Goal: Find specific page/section: Find specific page/section

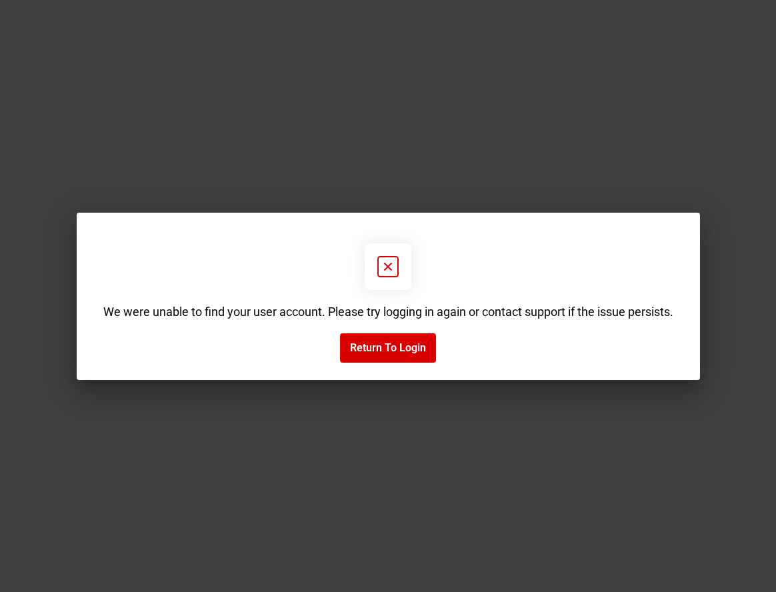
click at [378, 269] on icon at bounding box center [388, 267] width 20 height 20
click at [389, 268] on g at bounding box center [388, 266] width 47 height 47
click at [413, 359] on button "Return to Login" at bounding box center [388, 347] width 96 height 29
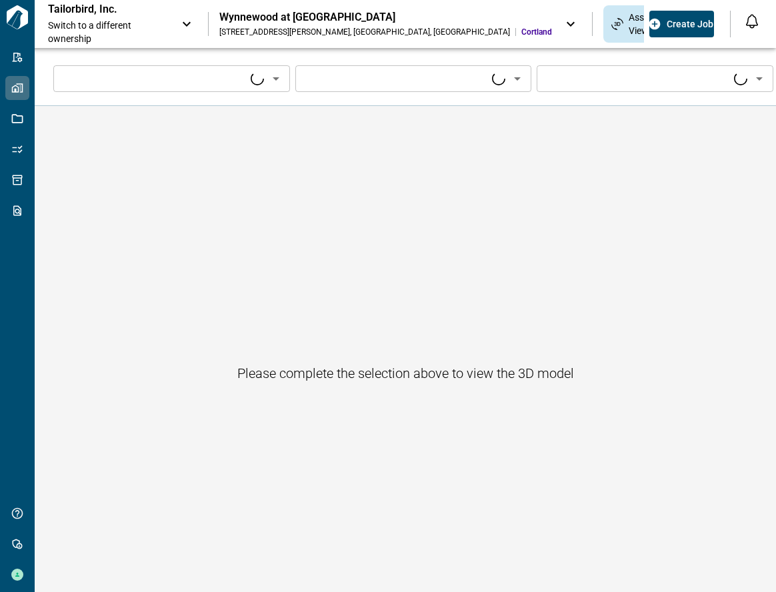
type input "****"
click at [121, 21] on span "Switch to a different ownership" at bounding box center [108, 32] width 120 height 27
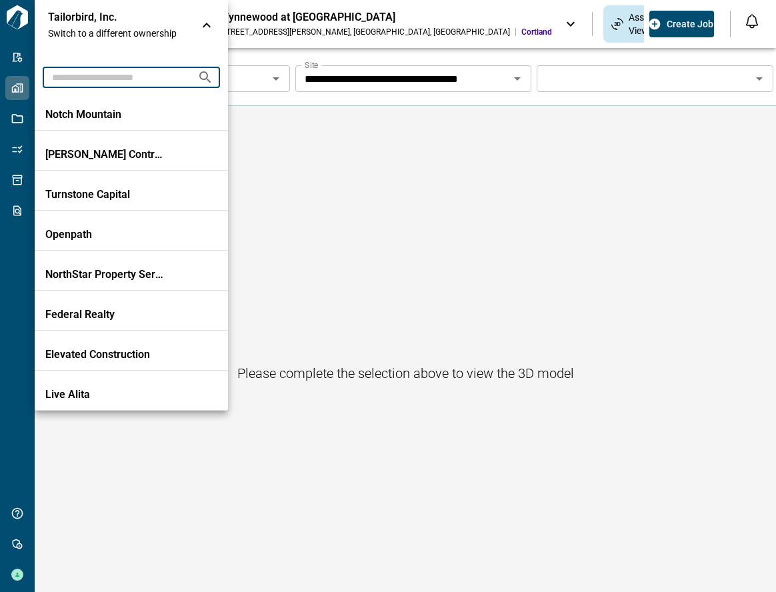
drag, startPoint x: 121, startPoint y: 21, endPoint x: 109, endPoint y: 84, distance: 64.5
click at [109, 84] on input "text" at bounding box center [115, 77] width 144 height 25
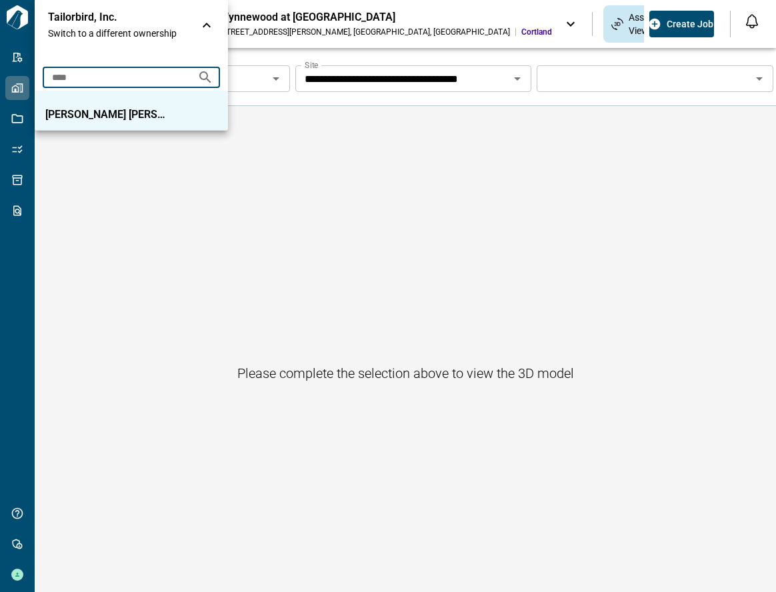
type input "****"
click at [107, 117] on p "[PERSON_NAME] [PERSON_NAME]" at bounding box center [105, 114] width 120 height 13
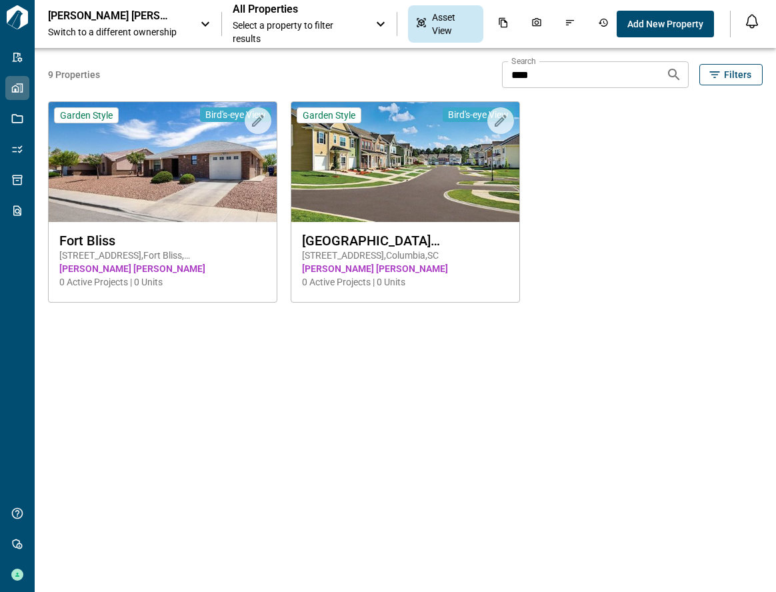
click at [285, 25] on span "Select a property to filter results" at bounding box center [297, 32] width 129 height 27
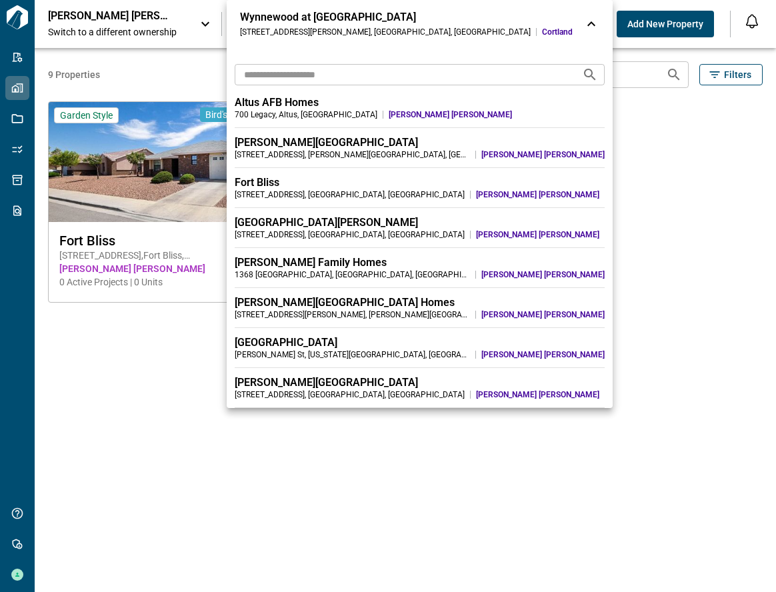
click at [154, 32] on div at bounding box center [388, 296] width 776 height 592
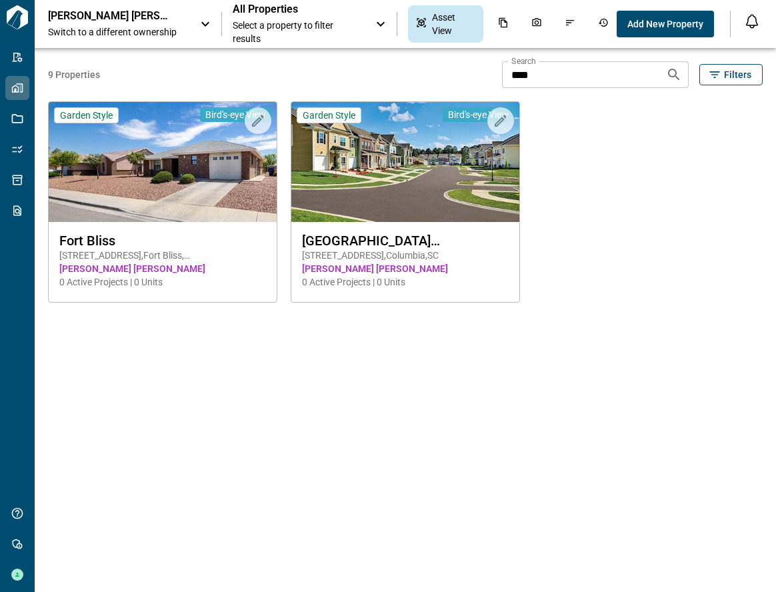
click at [180, 27] on span "Switch to a different ownership" at bounding box center [117, 31] width 139 height 13
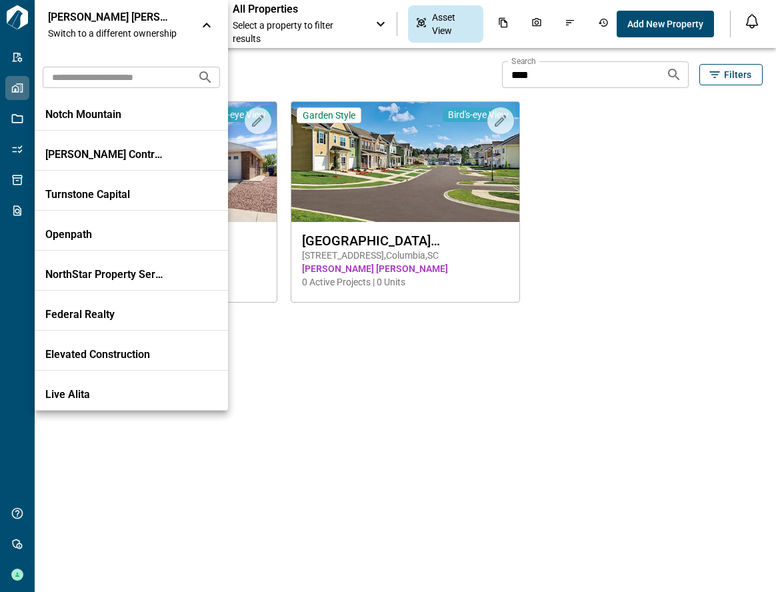
click at [590, 88] on div at bounding box center [388, 296] width 776 height 592
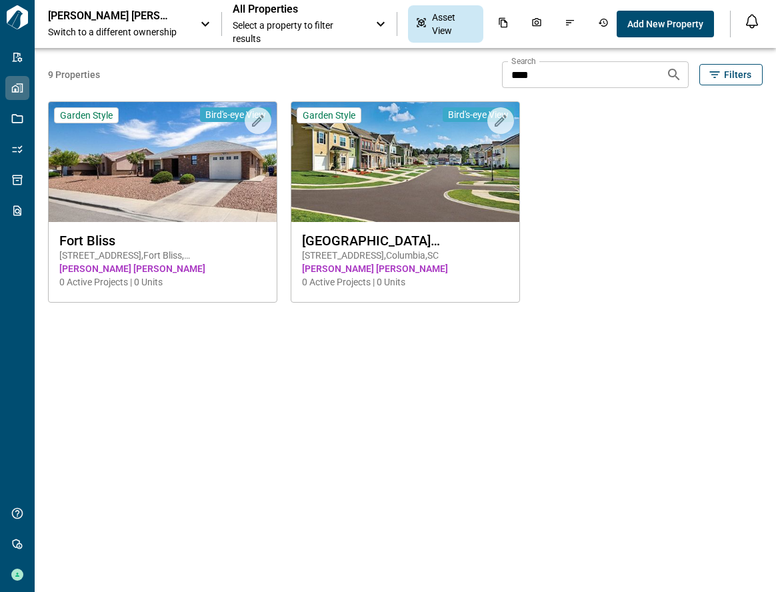
click at [591, 87] on input "****" at bounding box center [578, 74] width 153 height 27
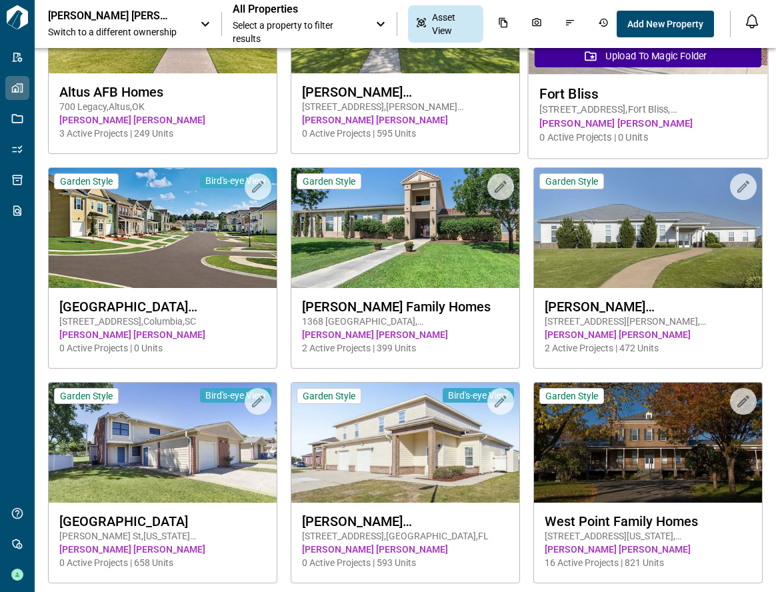
scroll to position [153, 0]
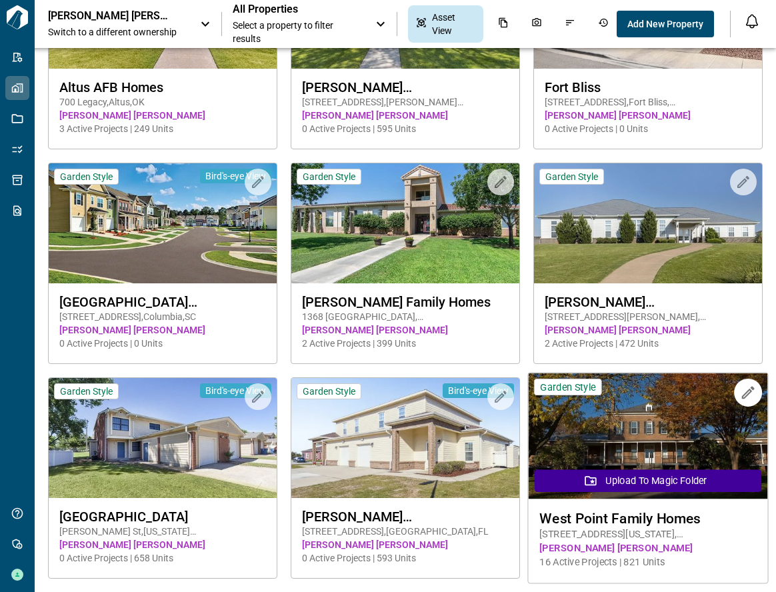
click at [619, 434] on img at bounding box center [647, 436] width 239 height 126
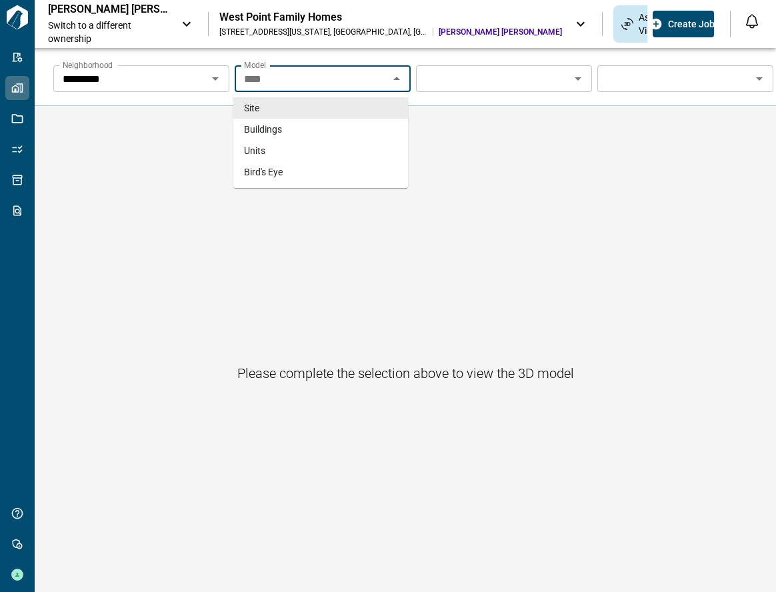
click at [373, 85] on input "****" at bounding box center [312, 78] width 146 height 19
click at [365, 123] on li "Buildings" at bounding box center [320, 129] width 175 height 21
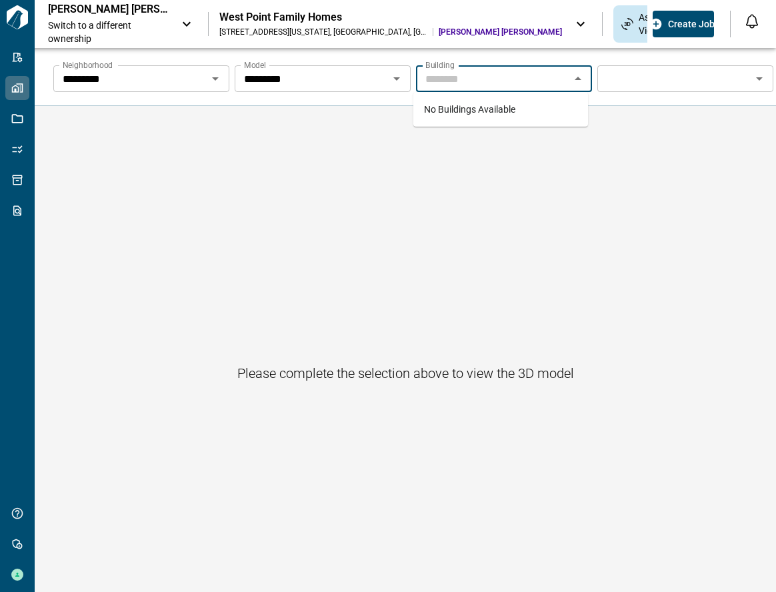
click at [495, 77] on input "Neighborhood" at bounding box center [493, 78] width 146 height 19
click at [497, 107] on span "No Buildings Available" at bounding box center [469, 109] width 91 height 11
click at [203, 71] on input "Neighborhood" at bounding box center [130, 78] width 146 height 19
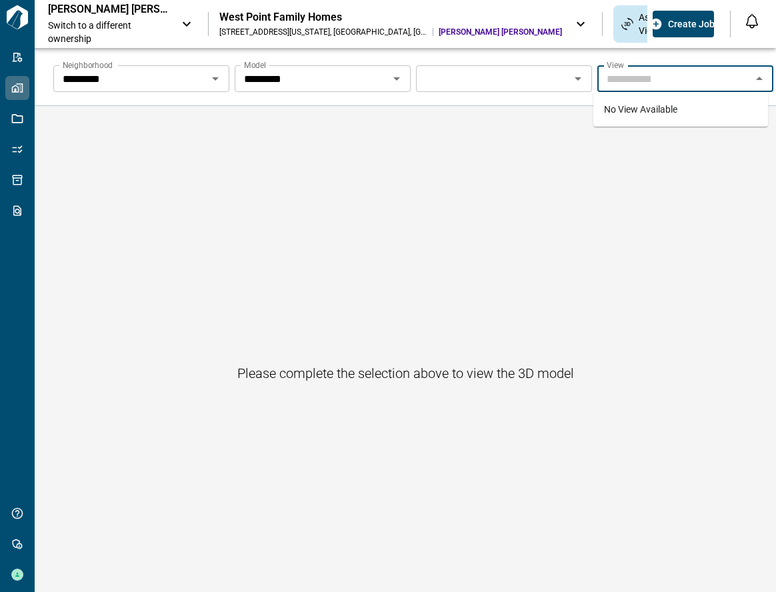
click at [640, 111] on span "No View Available" at bounding box center [640, 109] width 73 height 11
